Goal: Information Seeking & Learning: Learn about a topic

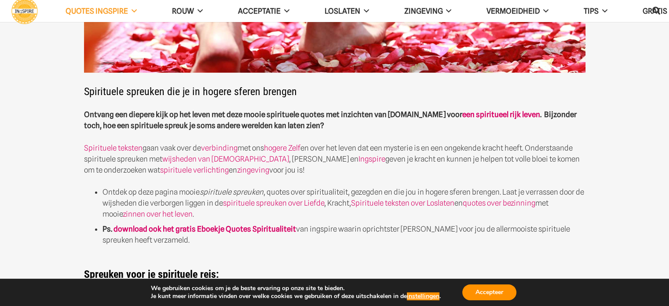
scroll to position [220, 0]
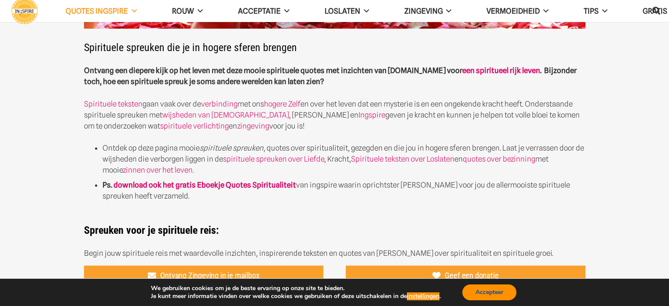
click at [502, 286] on button "Accepteer" at bounding box center [489, 292] width 54 height 16
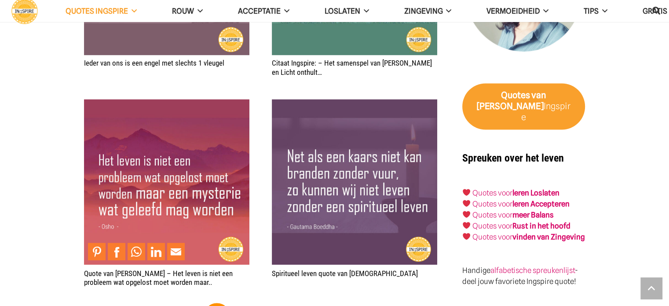
scroll to position [1539, 0]
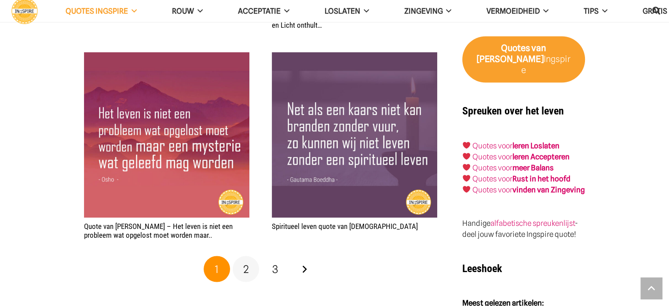
click at [247, 269] on span "2" at bounding box center [246, 268] width 6 height 13
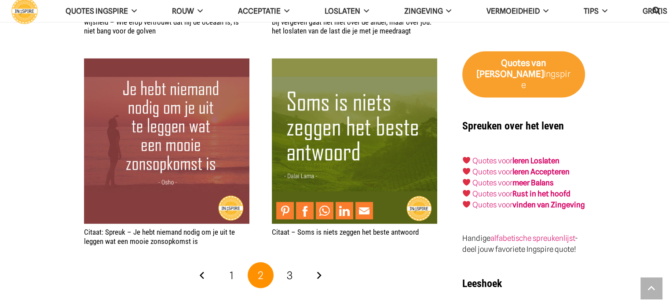
scroll to position [1539, 0]
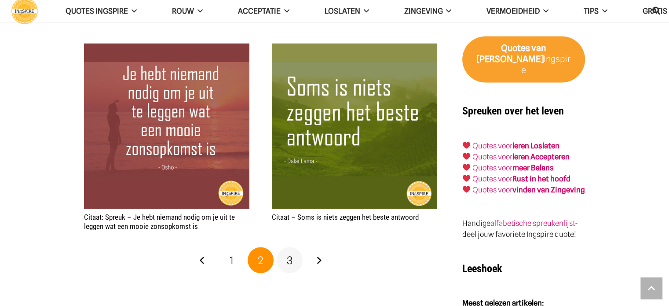
click at [291, 258] on span "3" at bounding box center [290, 259] width 6 height 13
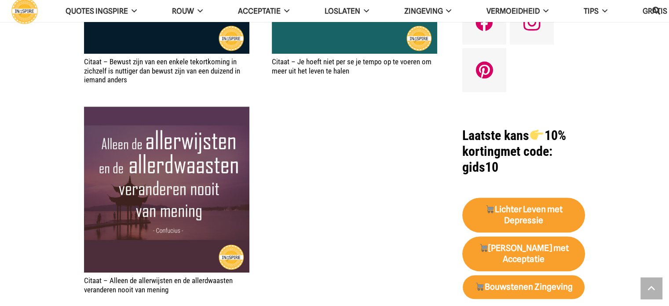
scroll to position [880, 0]
